Goal: Information Seeking & Learning: Find specific fact

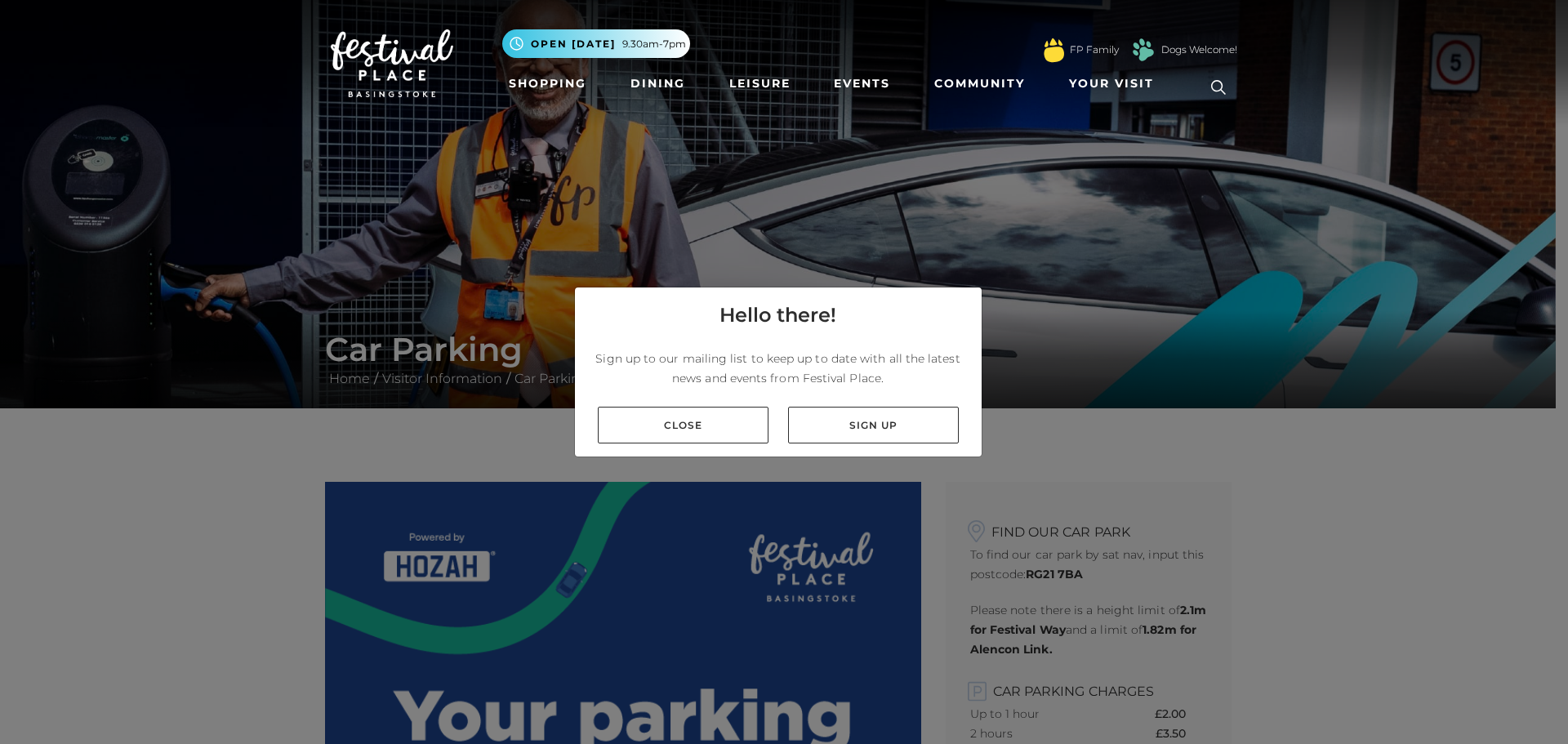
click at [872, 350] on div "Hello there! Sign up to our mailing list to keep up to date with all the latest…" at bounding box center [778, 372] width 408 height 170
click at [872, 350] on p "Sign up to our mailing list to keep up to date with all the latest news and eve…" at bounding box center [779, 369] width 380 height 39
click at [726, 435] on link "Close" at bounding box center [683, 425] width 170 height 36
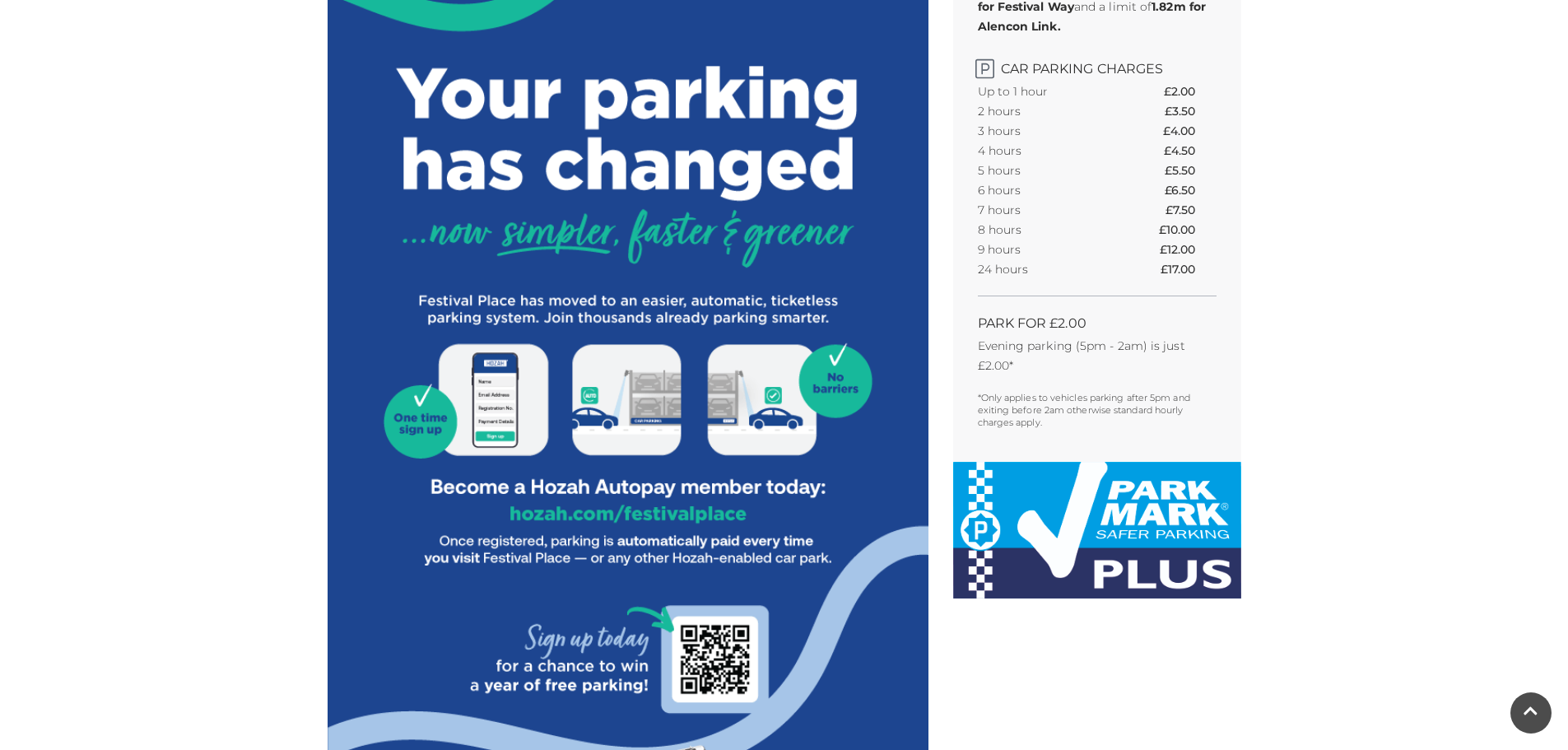
scroll to position [659, 0]
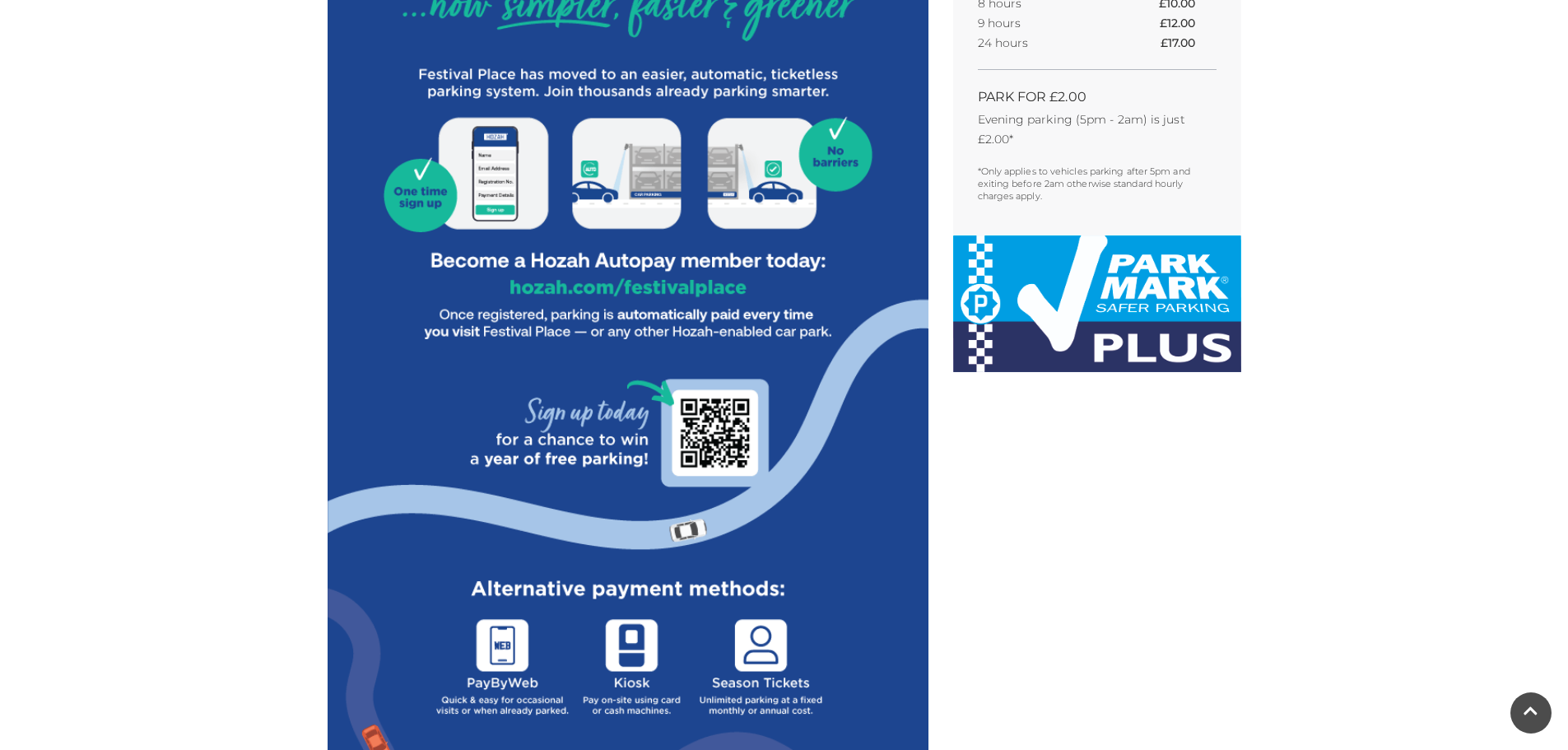
scroll to position [905, 0]
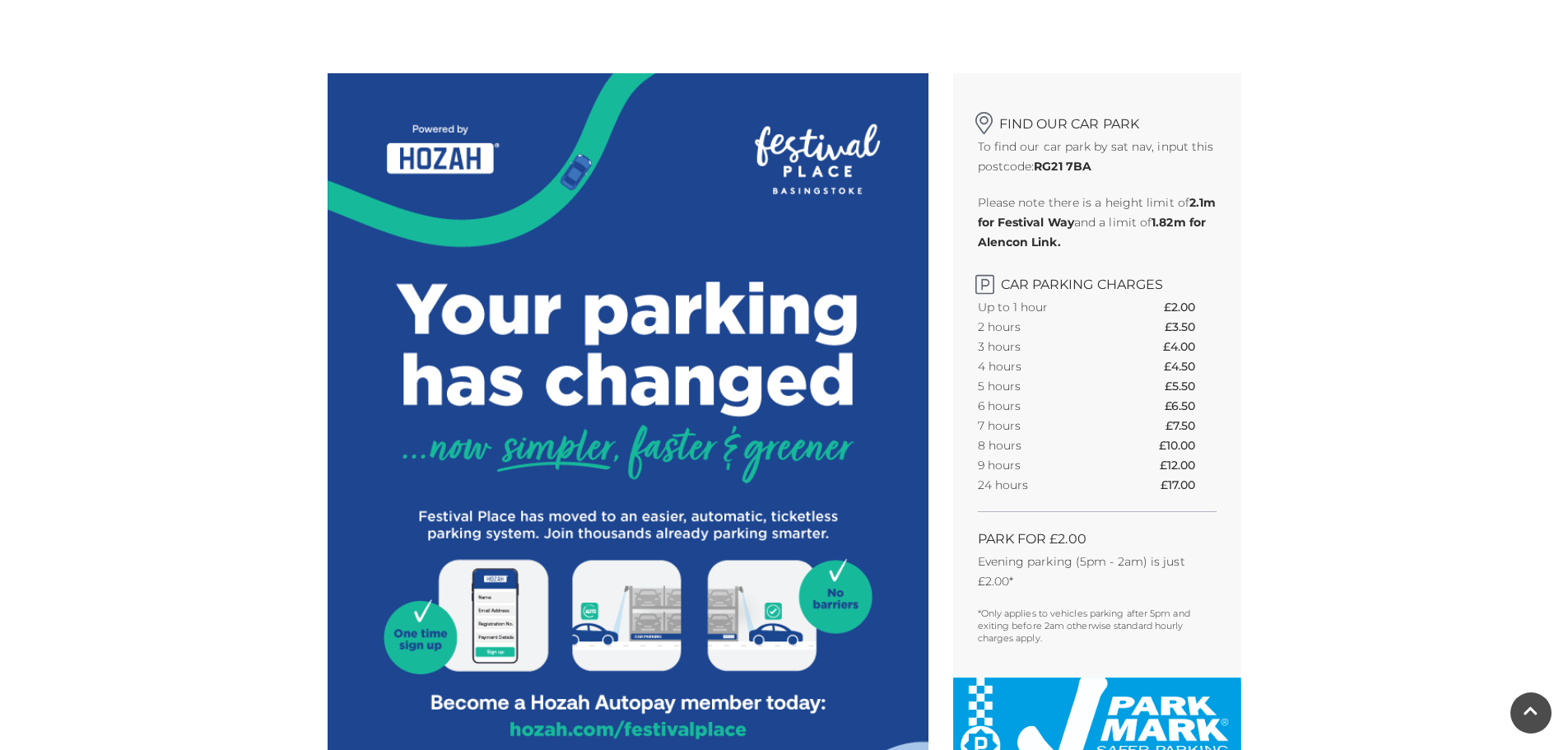
scroll to position [411, 0]
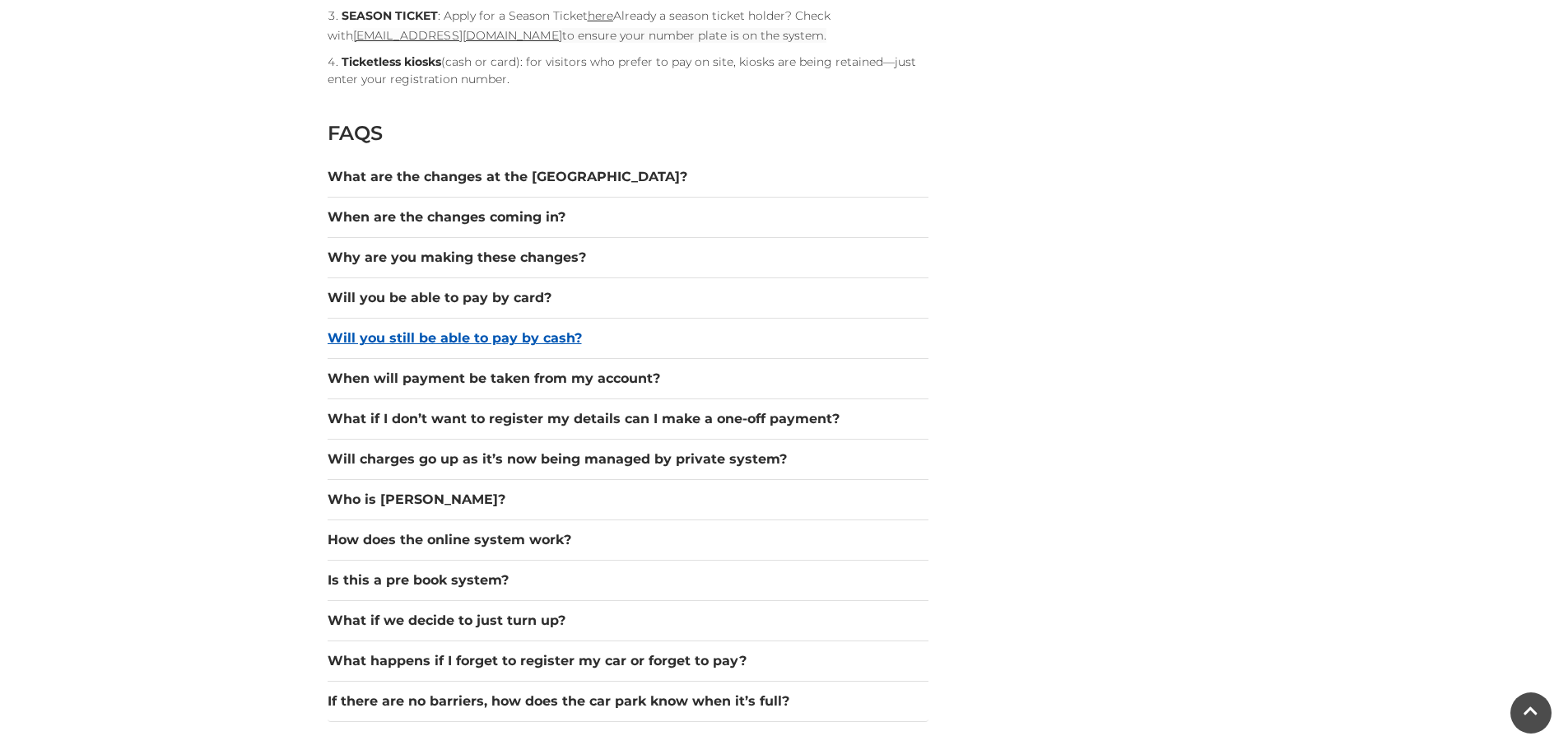
scroll to position [2222, 0]
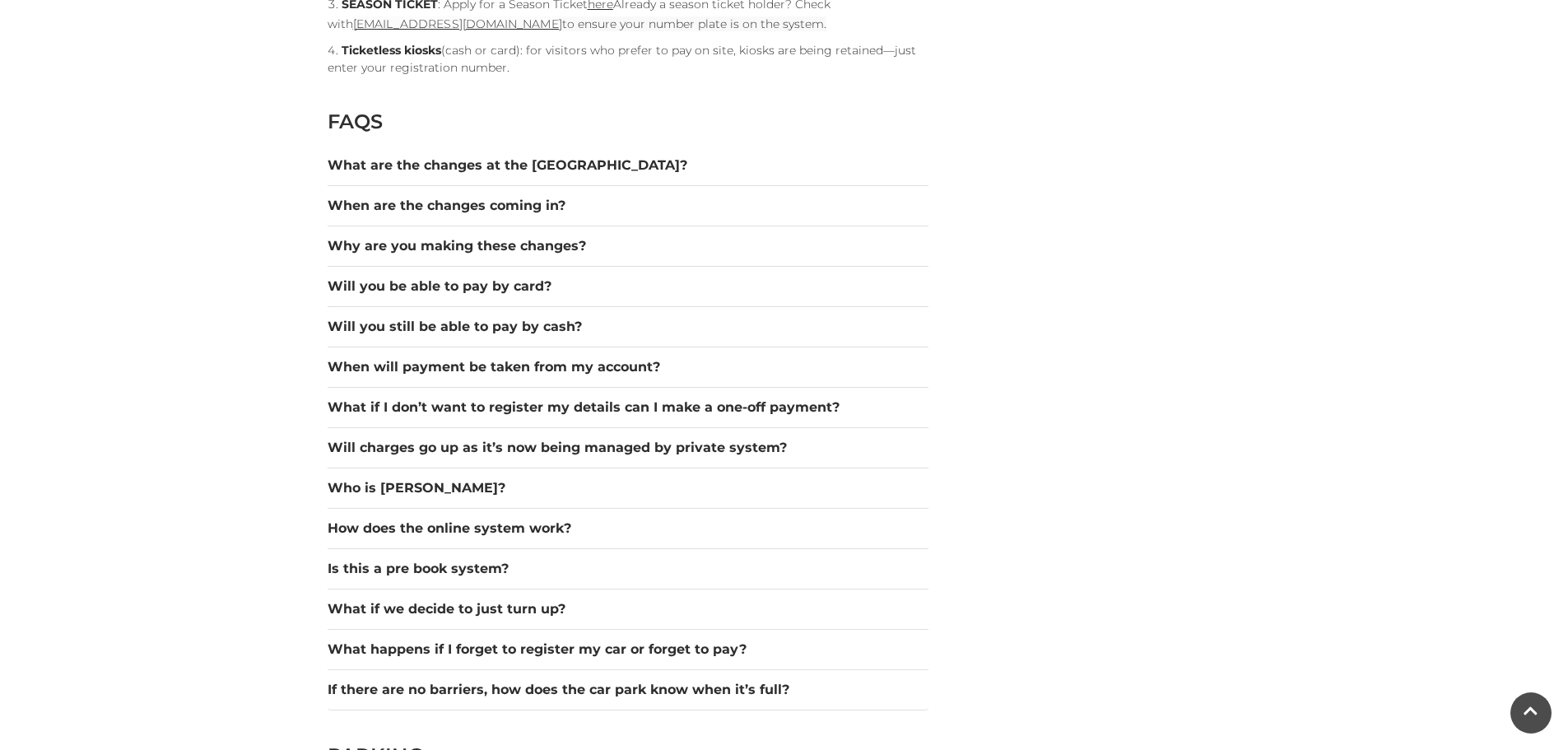
click at [512, 195] on div "When are the changes coming in?" at bounding box center [628, 206] width 601 height 41
click at [512, 199] on button "When are the changes coming in?" at bounding box center [628, 206] width 601 height 20
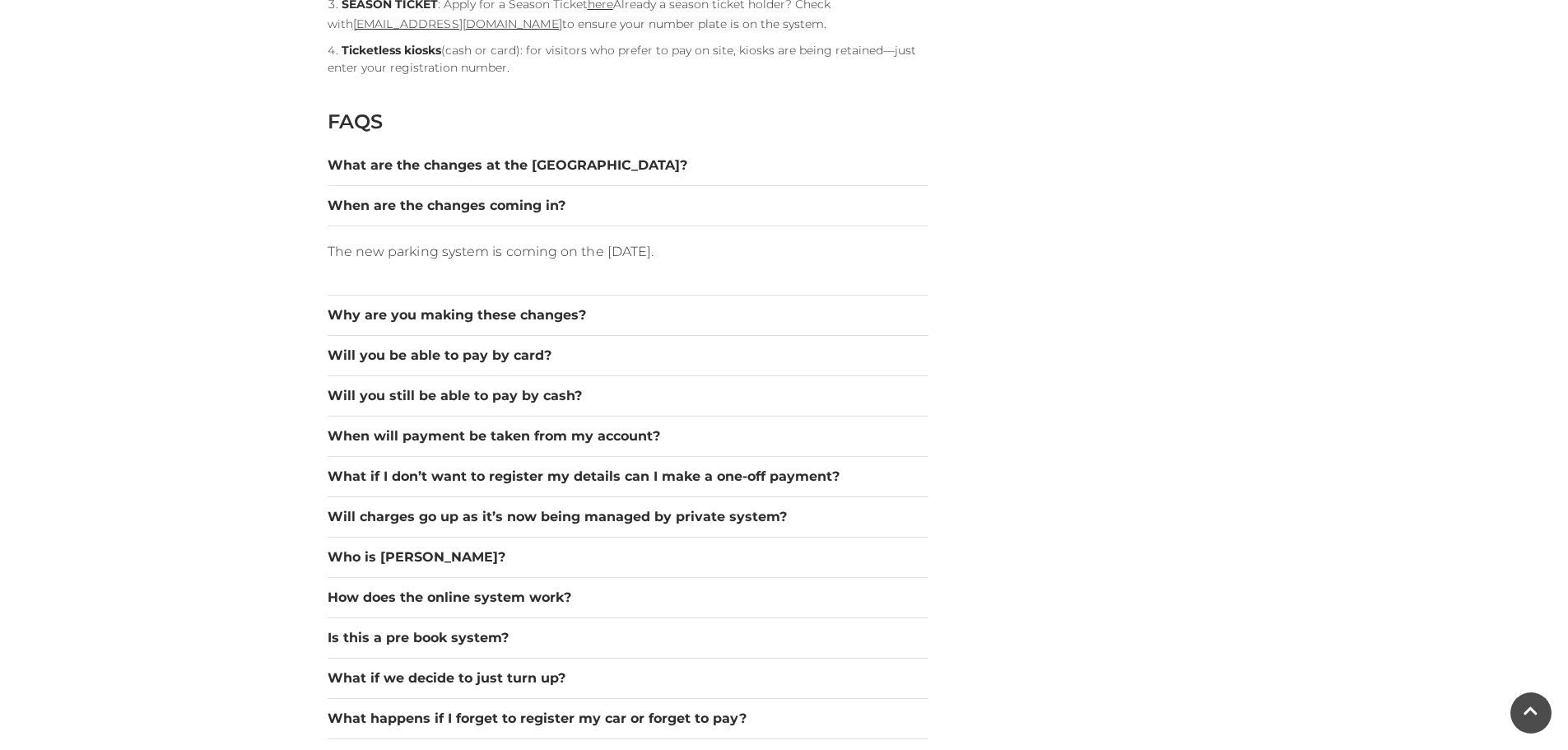
click at [1076, 194] on div "Find our car park To find our car park by sat nav, input this postcode: RG21 7B…" at bounding box center [1097, 390] width 313 height 4255
click at [1083, 186] on div "Find our car park To find our car park by sat nav, input this postcode: RG21 7B…" at bounding box center [1097, 390] width 313 height 4255
